Goal: Task Accomplishment & Management: Use online tool/utility

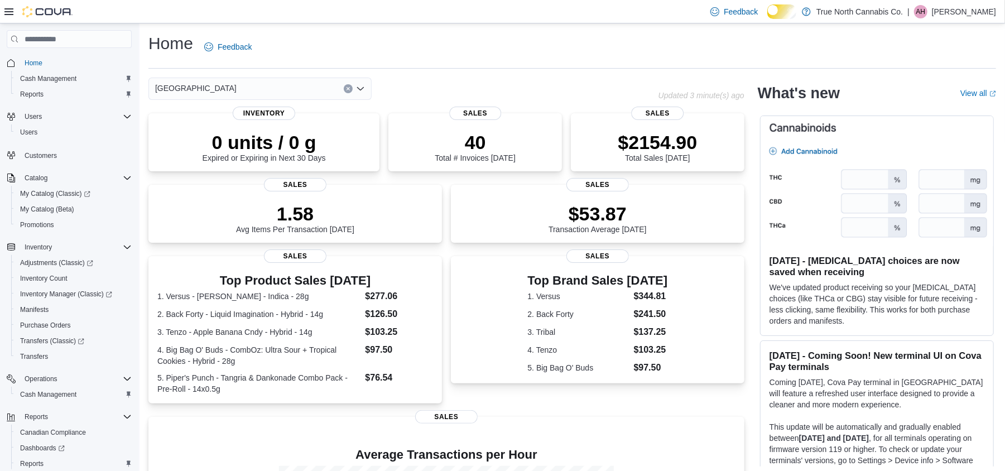
click at [506, 80] on div "Home Feedback Wallaceburg Updated 3 minute(s) ago 0 units / 0 g Expired or Expi…" at bounding box center [572, 337] width 865 height 628
click at [449, 61] on div "Home Feedback" at bounding box center [572, 46] width 848 height 29
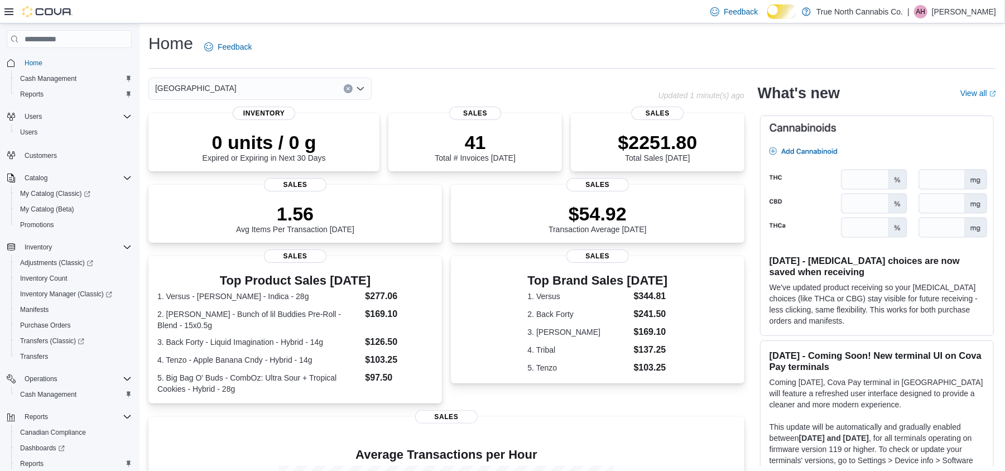
click at [456, 59] on div "Home Feedback" at bounding box center [572, 46] width 848 height 29
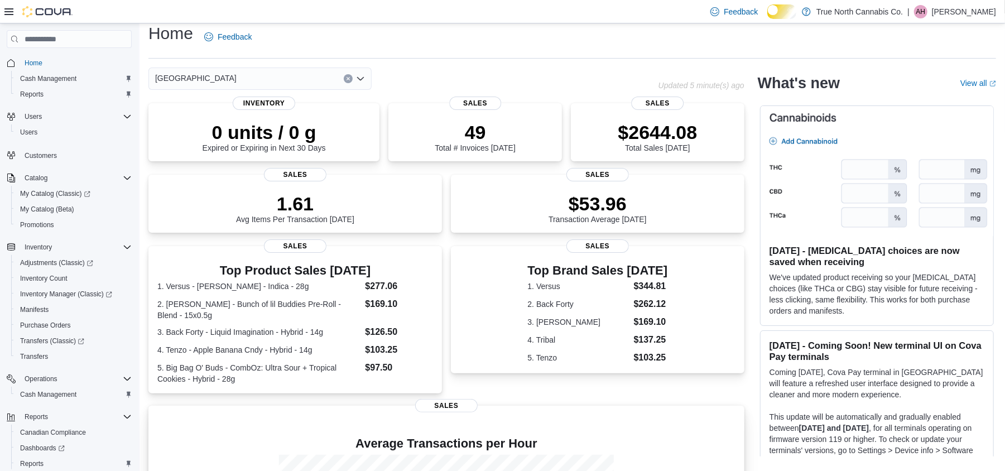
scroll to position [248, 0]
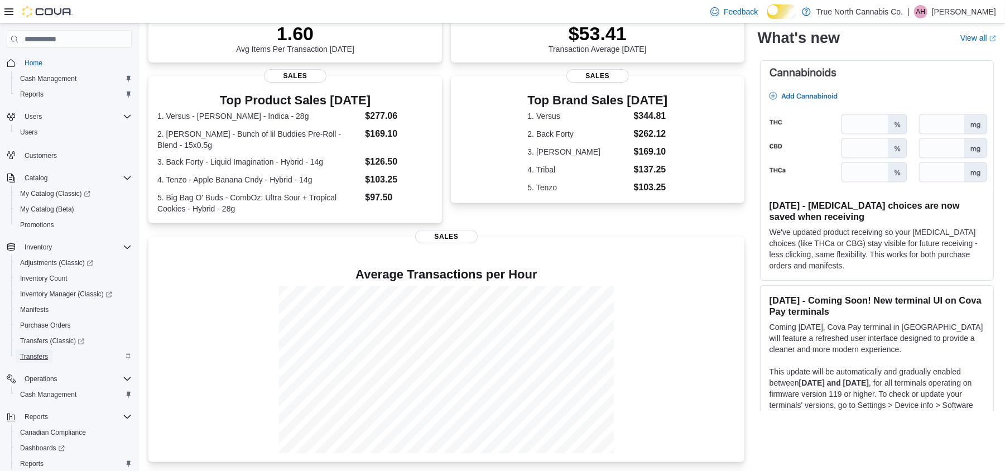
click at [52, 362] on link "Transfers" at bounding box center [34, 356] width 37 height 13
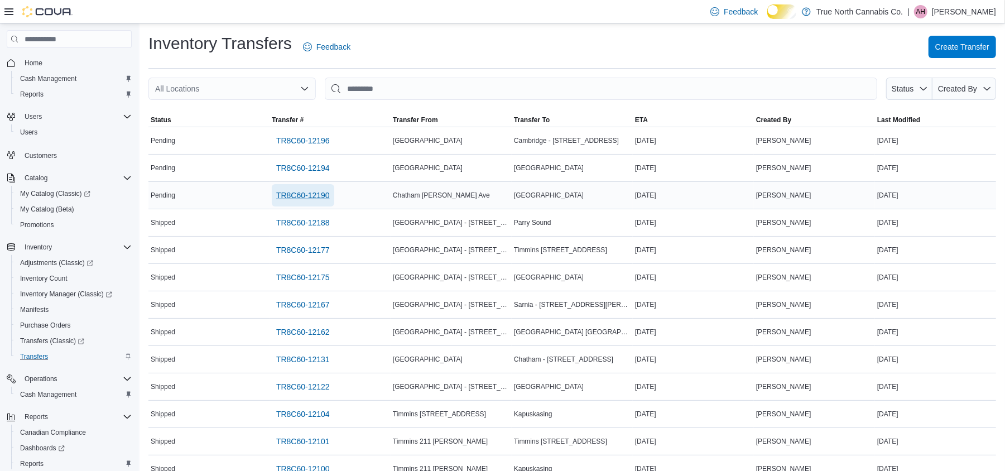
click at [330, 201] on span "TR8C60-12190" at bounding box center [303, 195] width 54 height 11
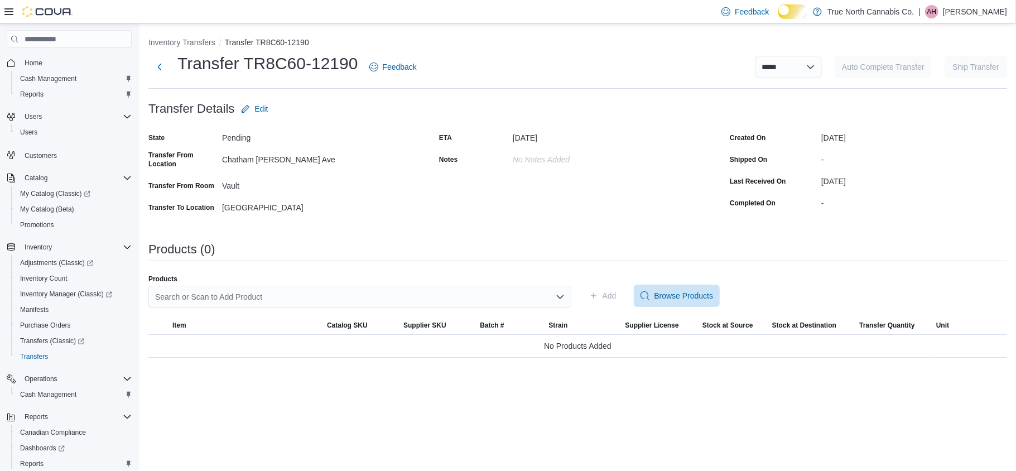
click at [409, 308] on div "Search or Scan to Add Product" at bounding box center [359, 297] width 423 height 22
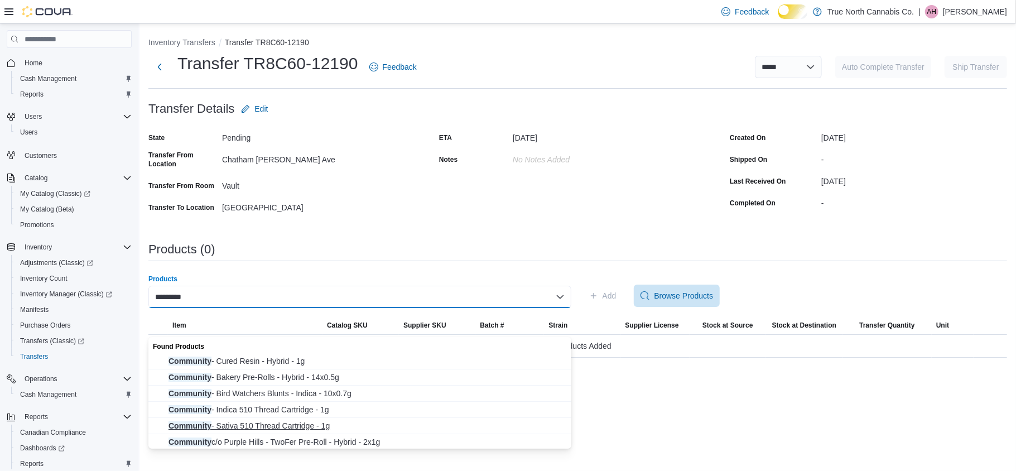
type input "*********"
click at [344, 422] on span "Community - Sativa 510 Thread Cartridge - 1g" at bounding box center [367, 425] width 396 height 11
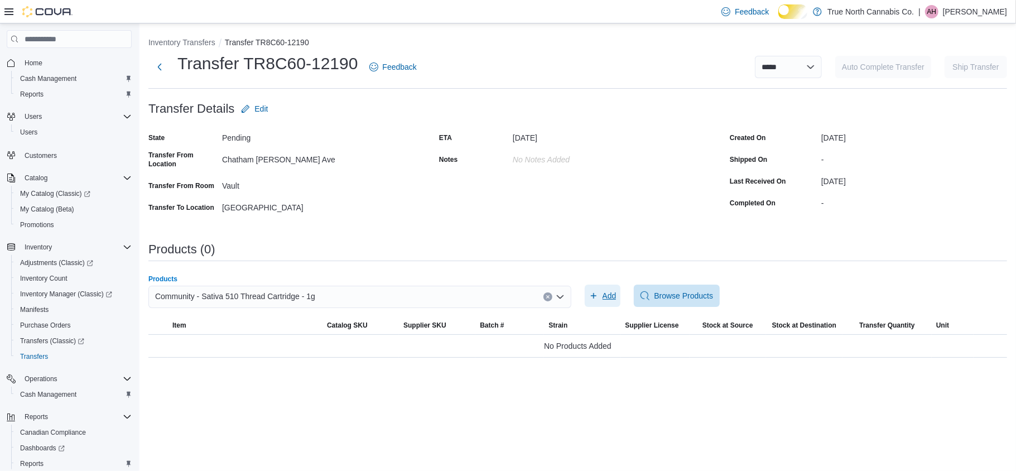
click at [606, 301] on span "Add" at bounding box center [610, 295] width 14 height 11
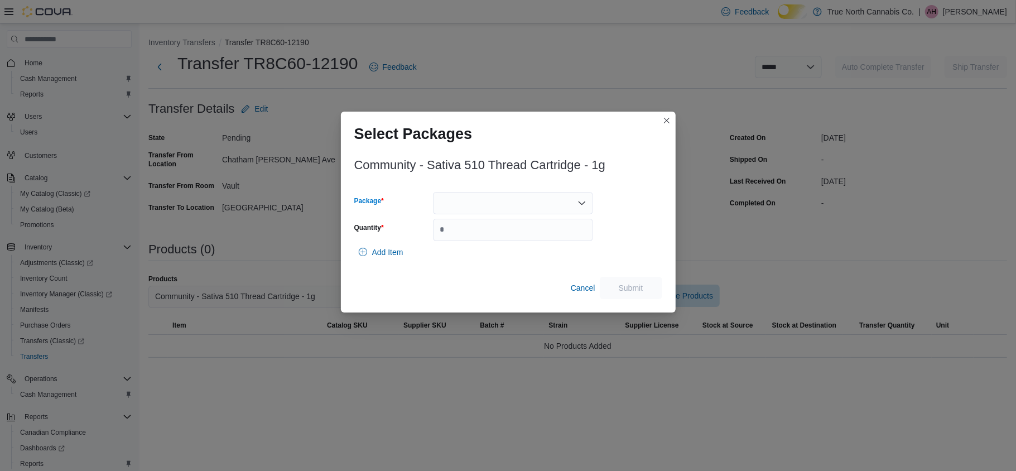
click at [584, 208] on icon "Open list of options" at bounding box center [582, 203] width 9 height 9
click at [591, 244] on button "DC2505002" at bounding box center [513, 251] width 160 height 16
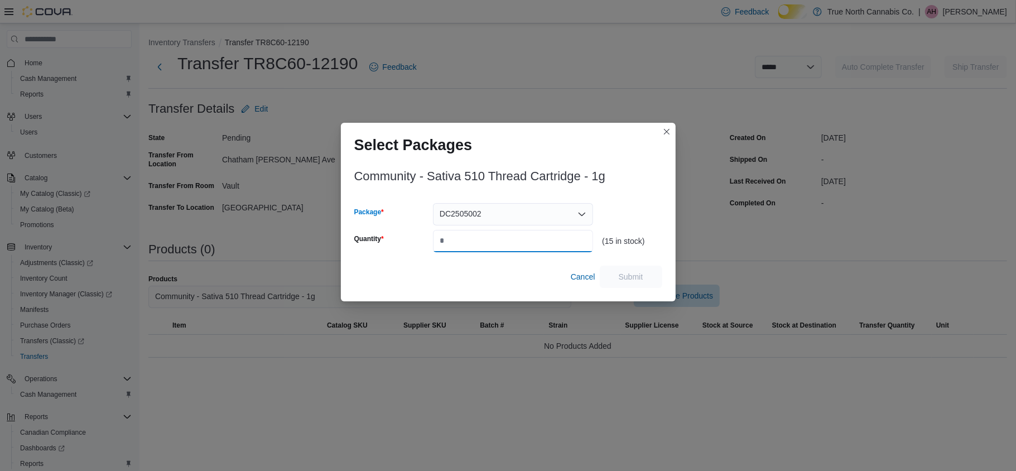
click at [559, 252] on input "Quantity" at bounding box center [513, 241] width 160 height 22
click at [493, 247] on input "Quantity" at bounding box center [513, 241] width 160 height 22
type input "*"
click at [605, 183] on h3 "Community - Sativa 510 Thread Cartridge - 1g" at bounding box center [479, 176] width 251 height 13
click at [641, 282] on span "Submit" at bounding box center [631, 276] width 25 height 11
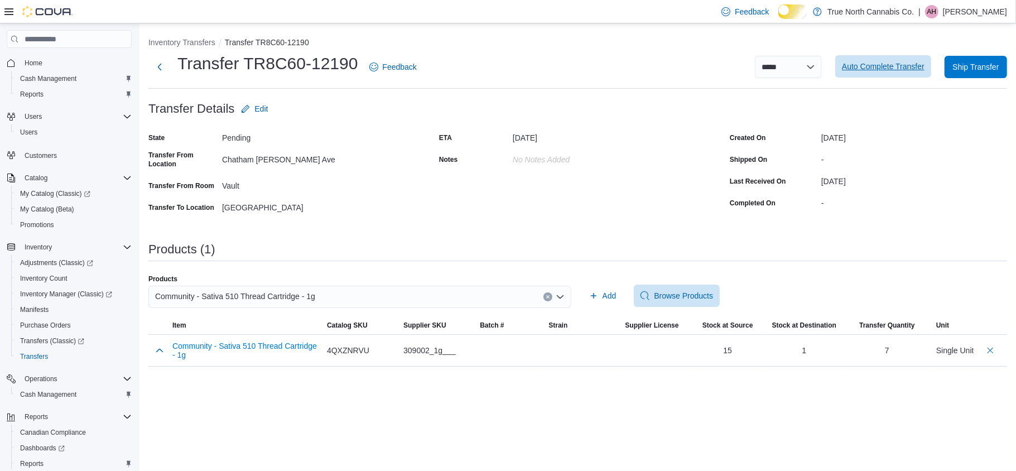
click at [889, 72] on span "Auto Complete Transfer" at bounding box center [883, 66] width 83 height 11
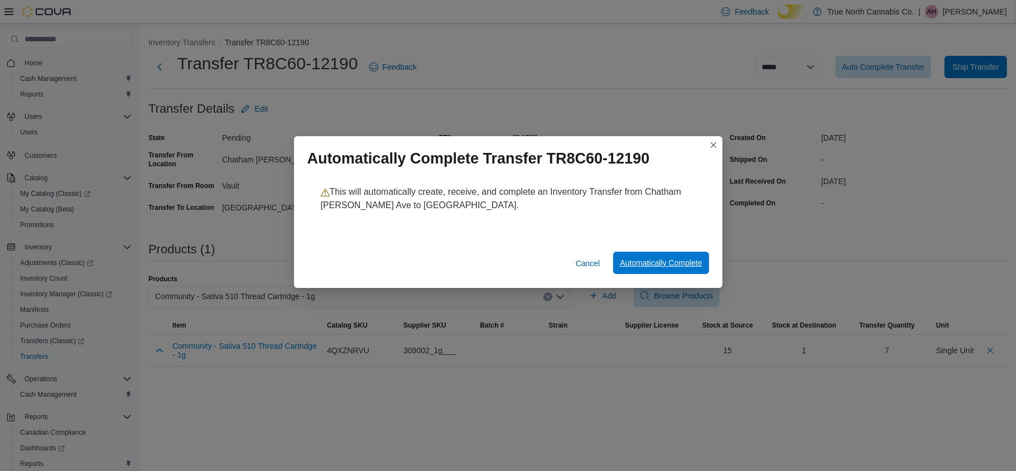
click at [665, 268] on span "Automatically Complete" at bounding box center [661, 262] width 82 height 11
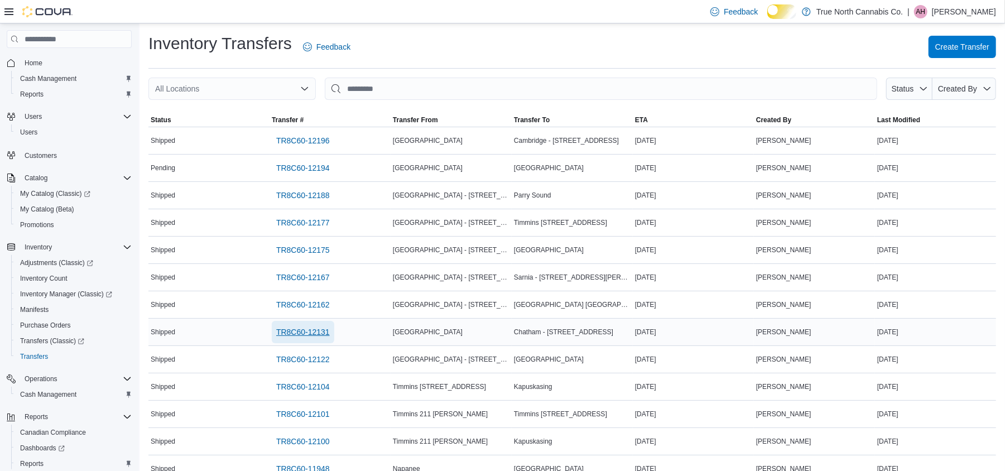
click at [330, 338] on span "TR8C60-12131" at bounding box center [303, 331] width 54 height 11
